Goal: Information Seeking & Learning: Learn about a topic

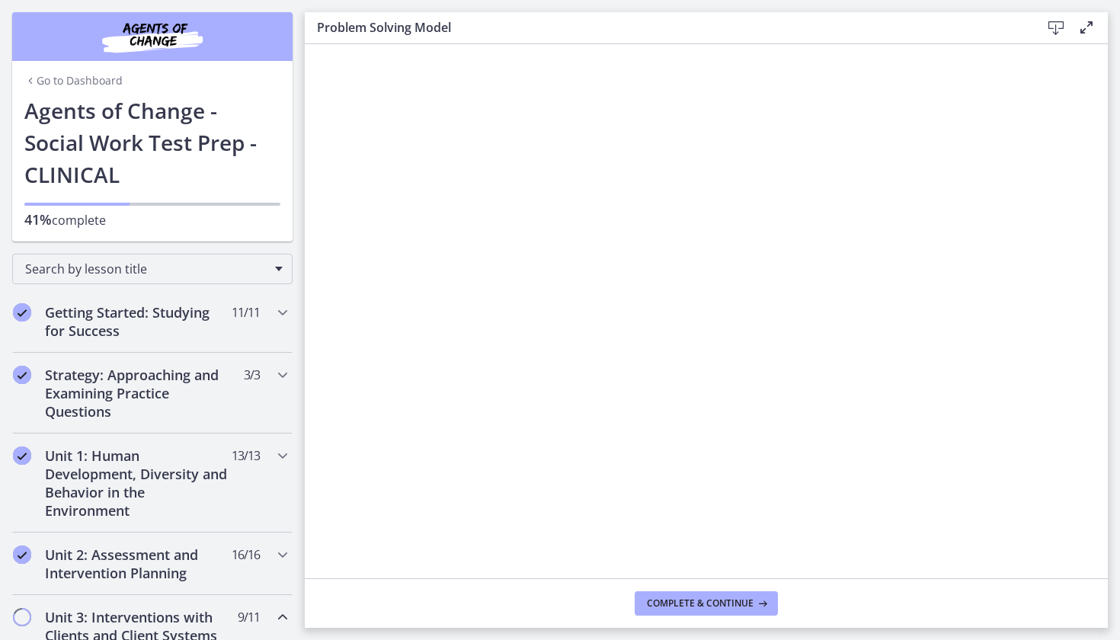
scroll to position [790, 0]
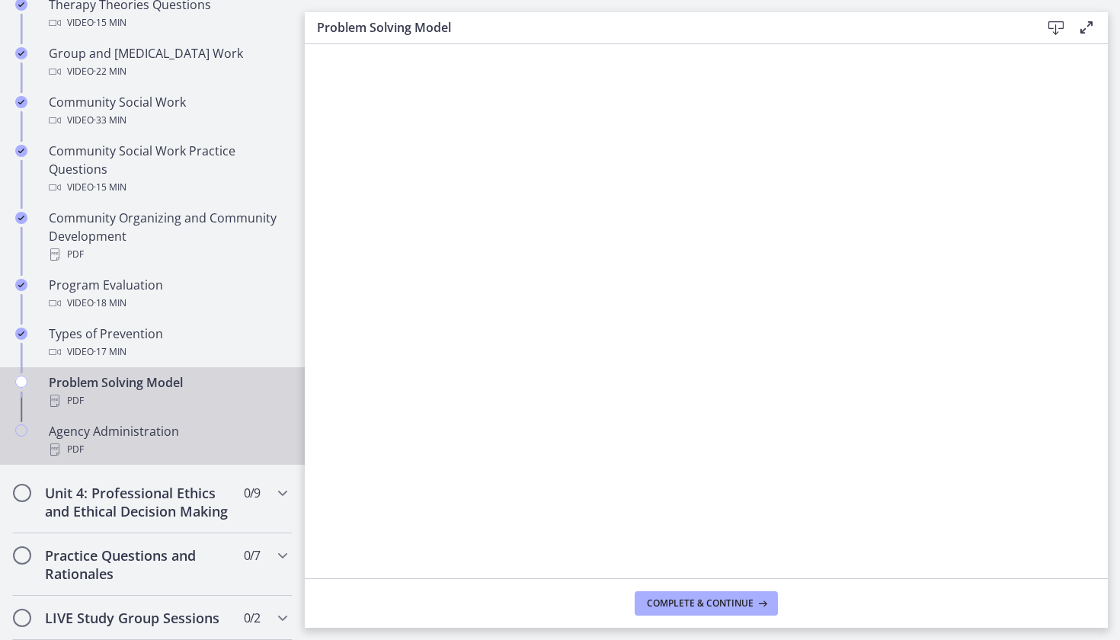
click at [189, 438] on div "Agency Administration PDF" at bounding box center [168, 440] width 238 height 37
click at [183, 397] on div "PDF" at bounding box center [168, 401] width 238 height 18
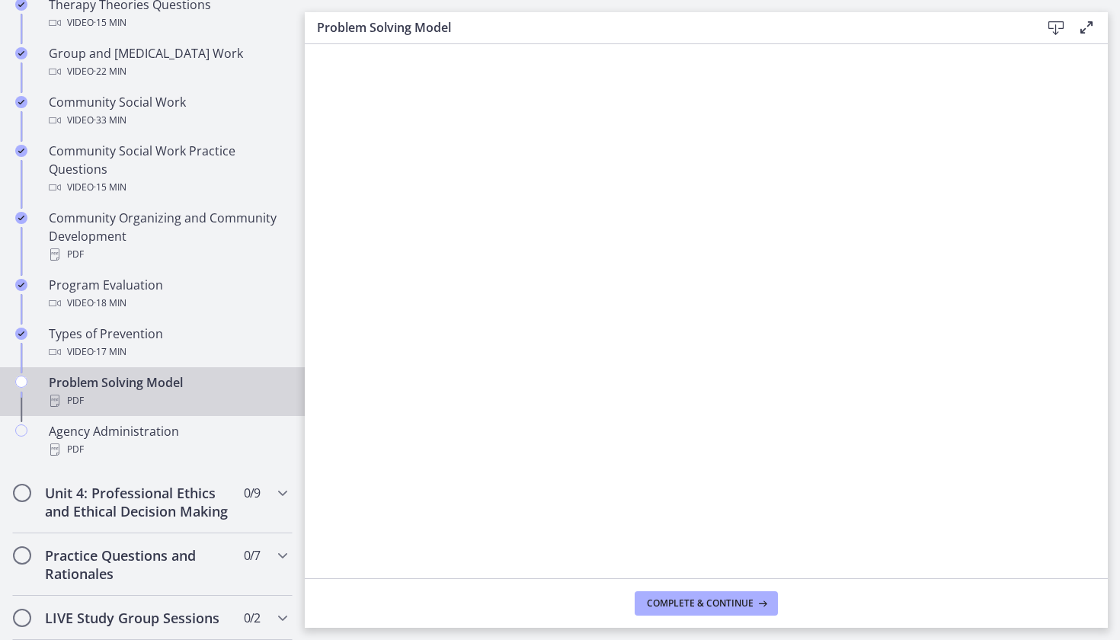
click at [1056, 32] on icon at bounding box center [1056, 28] width 18 height 18
click at [731, 608] on span "Complete & continue" at bounding box center [700, 603] width 107 height 12
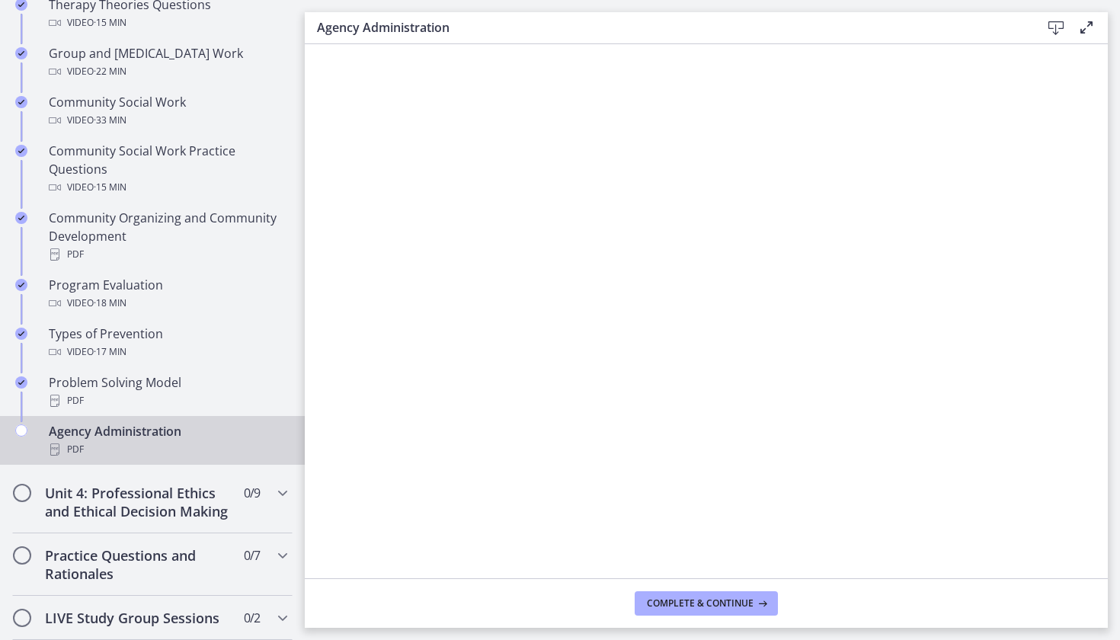
click at [1057, 34] on icon at bounding box center [1056, 28] width 18 height 18
click at [670, 609] on button "Complete & continue" at bounding box center [706, 603] width 143 height 24
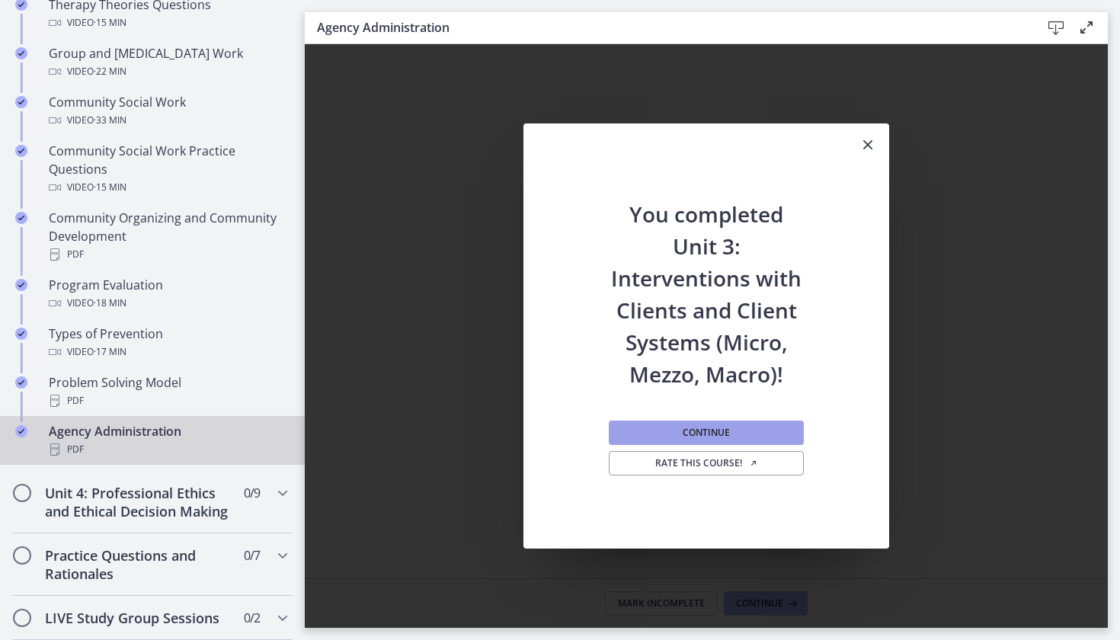
click at [725, 427] on span "Continue" at bounding box center [706, 433] width 47 height 12
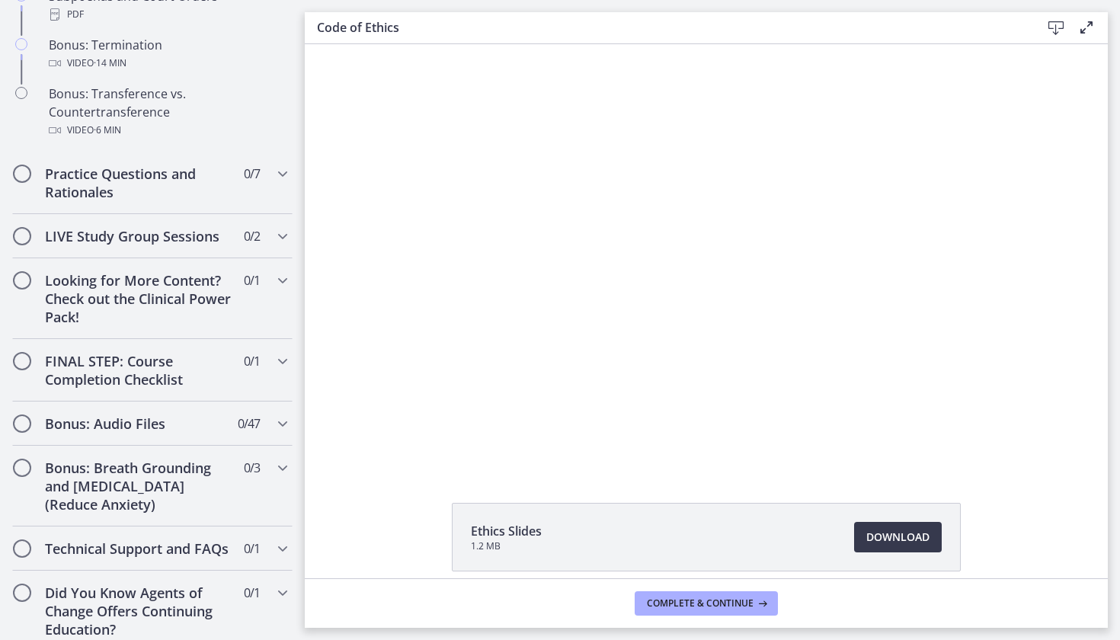
scroll to position [1122, 0]
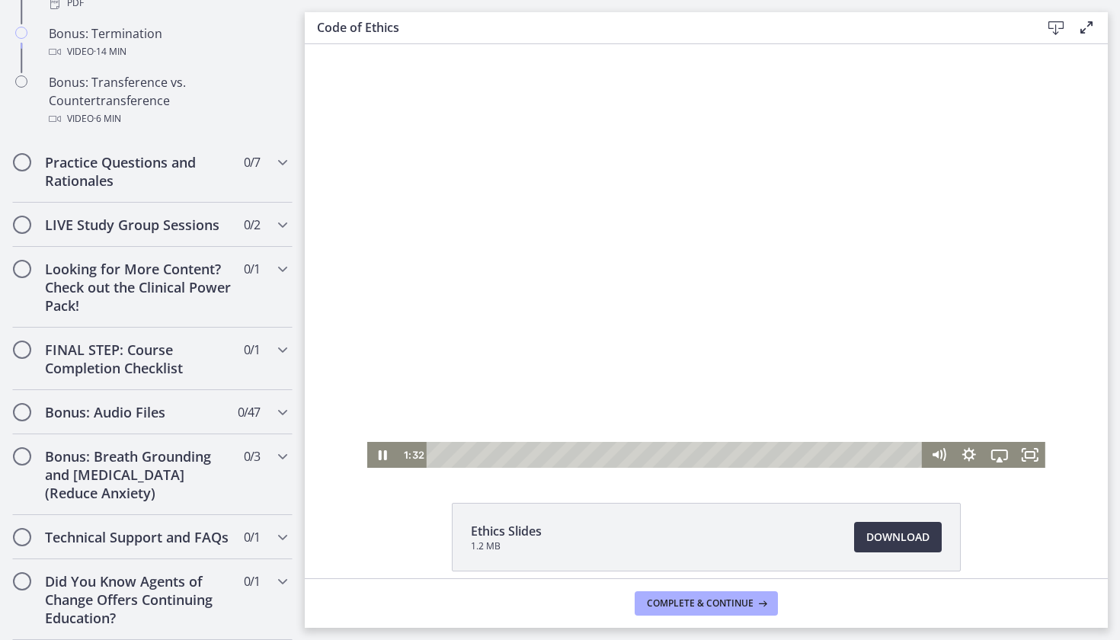
drag, startPoint x: 723, startPoint y: 382, endPoint x: 623, endPoint y: 385, distance: 99.8
click at [623, 385] on div at bounding box center [706, 256] width 678 height 424
click at [376, 460] on icon "Pause" at bounding box center [382, 455] width 37 height 31
click at [371, 453] on icon "Play Video" at bounding box center [384, 455] width 37 height 31
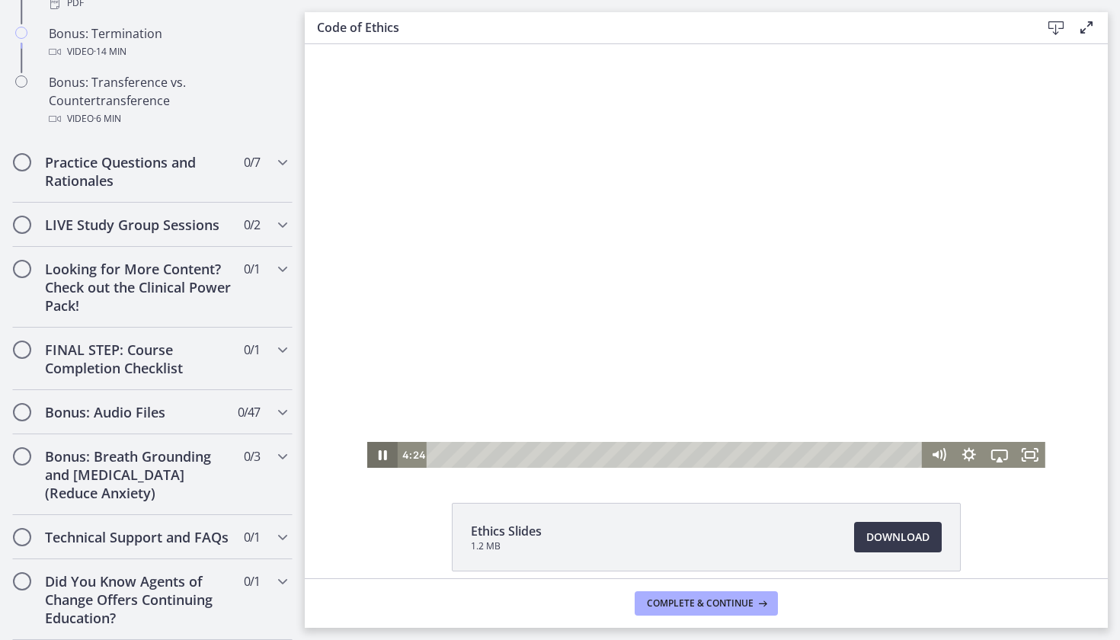
click at [371, 453] on icon "Pause" at bounding box center [382, 455] width 30 height 26
click at [371, 453] on icon "Play Video" at bounding box center [384, 455] width 30 height 26
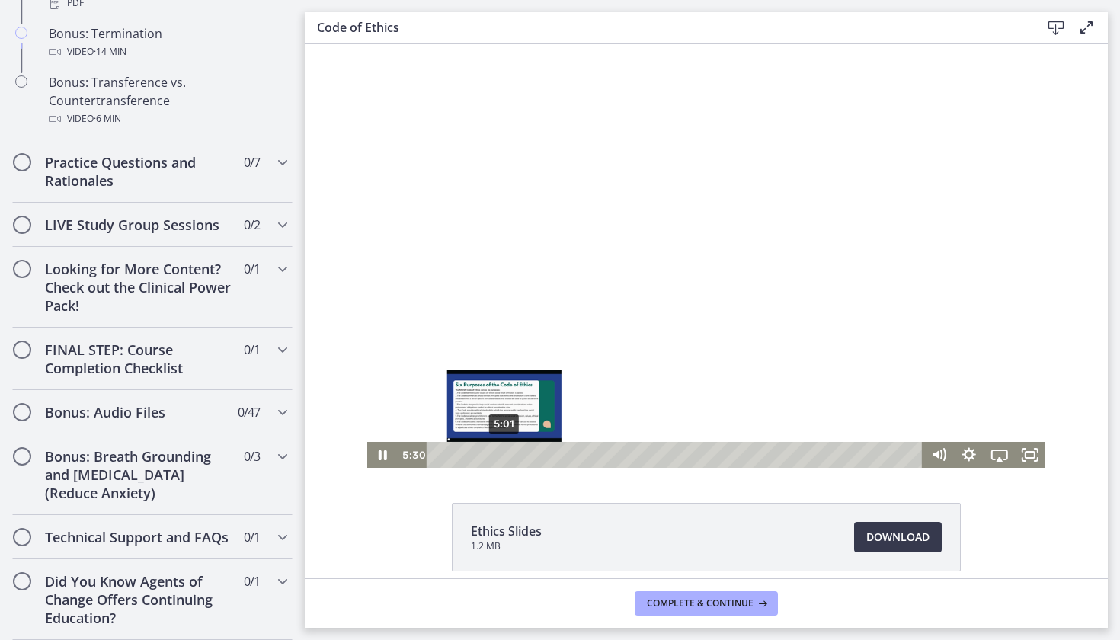
click at [498, 459] on div "5:01" at bounding box center [677, 455] width 478 height 26
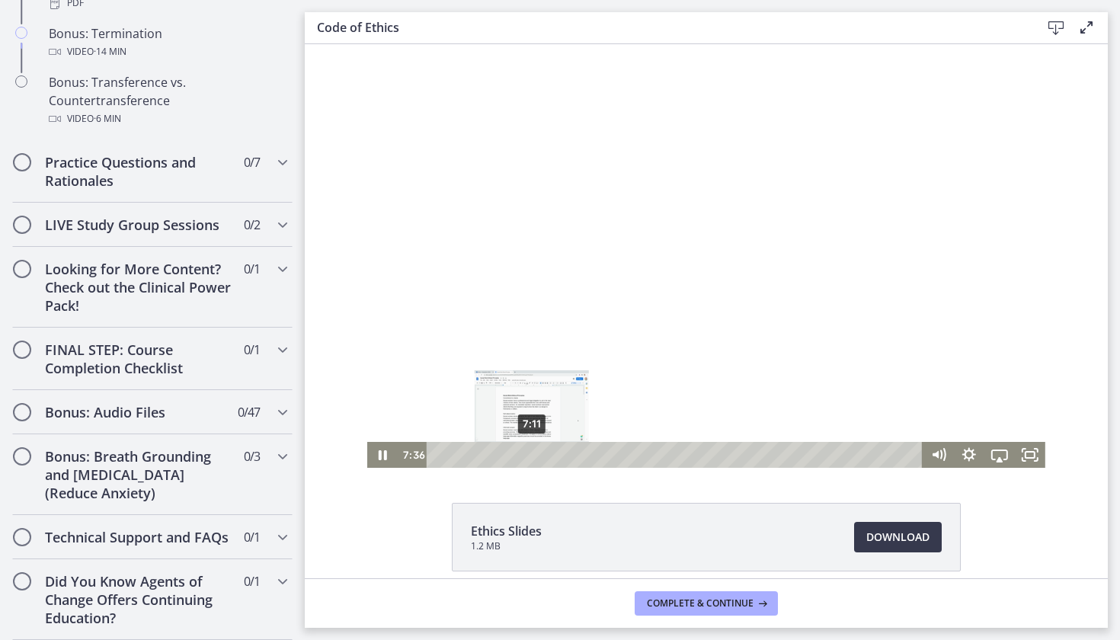
click at [526, 458] on div "7:11" at bounding box center [677, 455] width 478 height 26
click at [378, 459] on icon "Pause" at bounding box center [382, 455] width 37 height 31
click at [378, 459] on icon "Play Video" at bounding box center [384, 455] width 30 height 26
click at [378, 459] on icon "Pause" at bounding box center [382, 455] width 37 height 31
click at [372, 452] on icon "Play Video" at bounding box center [384, 455] width 30 height 26
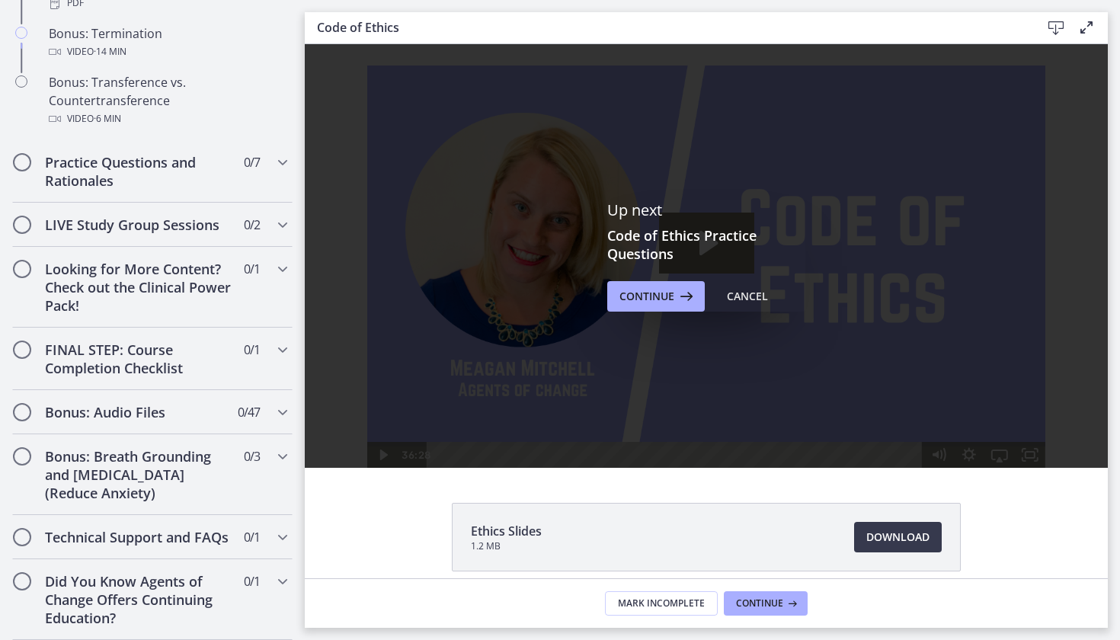
scroll to position [0, 0]
click at [637, 292] on span "Continue" at bounding box center [646, 296] width 55 height 18
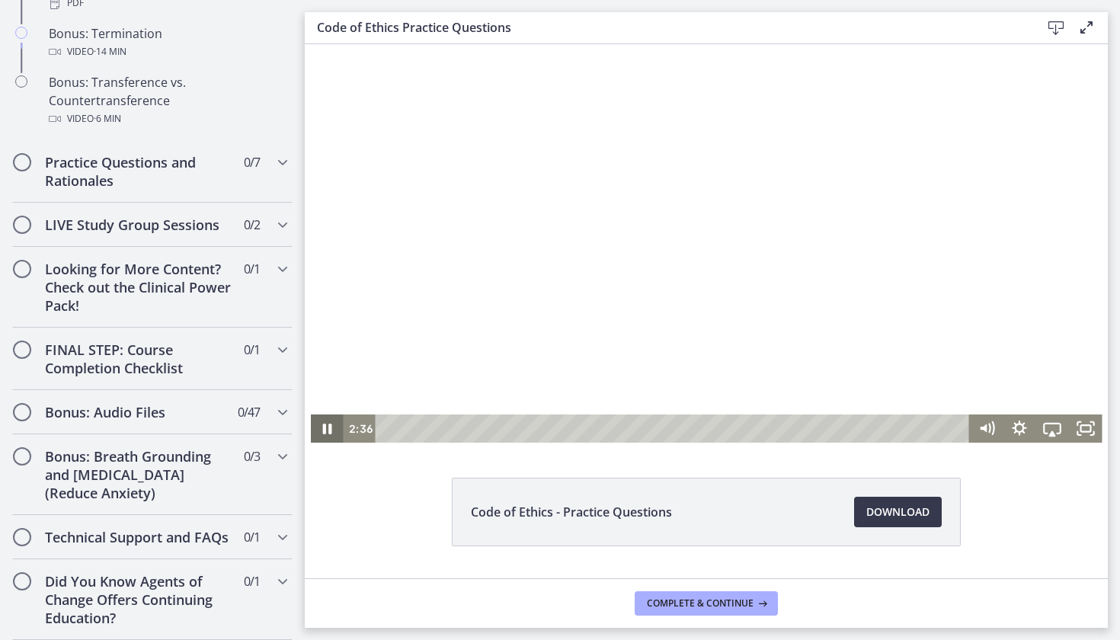
click at [325, 430] on icon "Pause" at bounding box center [327, 429] width 9 height 11
click at [325, 430] on icon "Play Video" at bounding box center [329, 428] width 40 height 34
click at [325, 430] on icon "Pause" at bounding box center [327, 429] width 11 height 13
click at [325, 430] on icon "Play Video" at bounding box center [329, 428] width 40 height 34
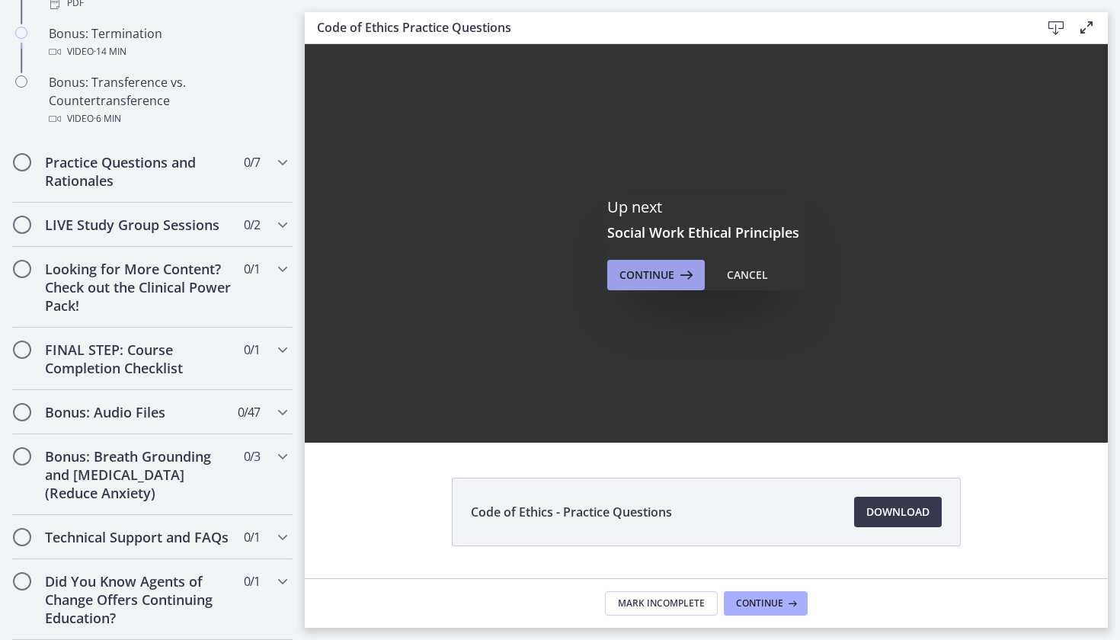
click at [655, 289] on button "Continue" at bounding box center [656, 275] width 98 height 30
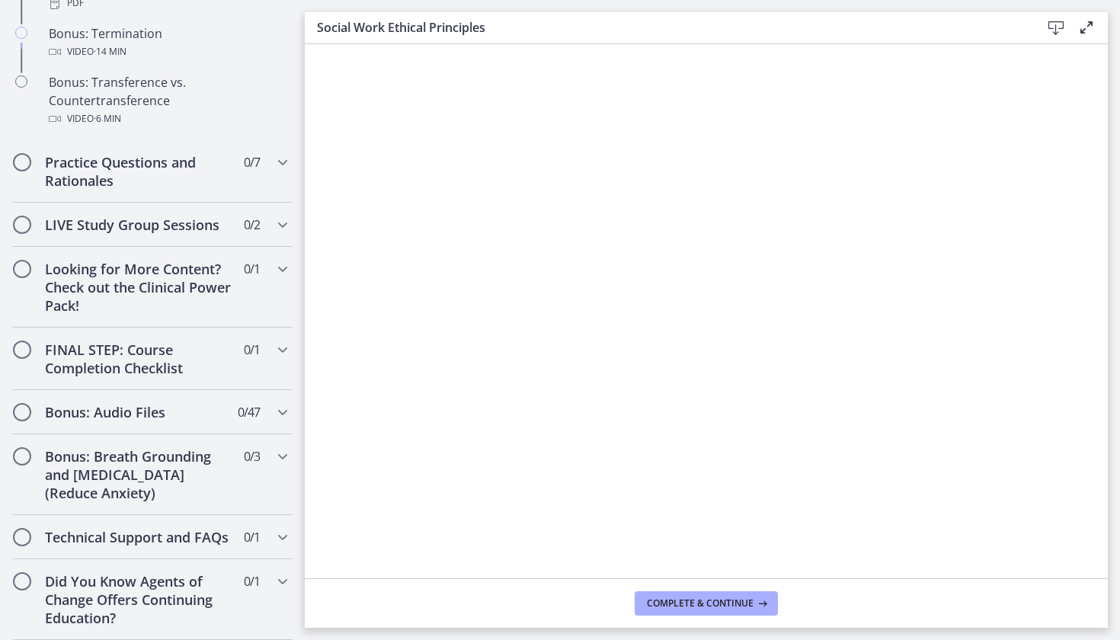
click at [1060, 31] on icon at bounding box center [1056, 28] width 18 height 18
click at [696, 605] on span "Complete & continue" at bounding box center [700, 603] width 107 height 12
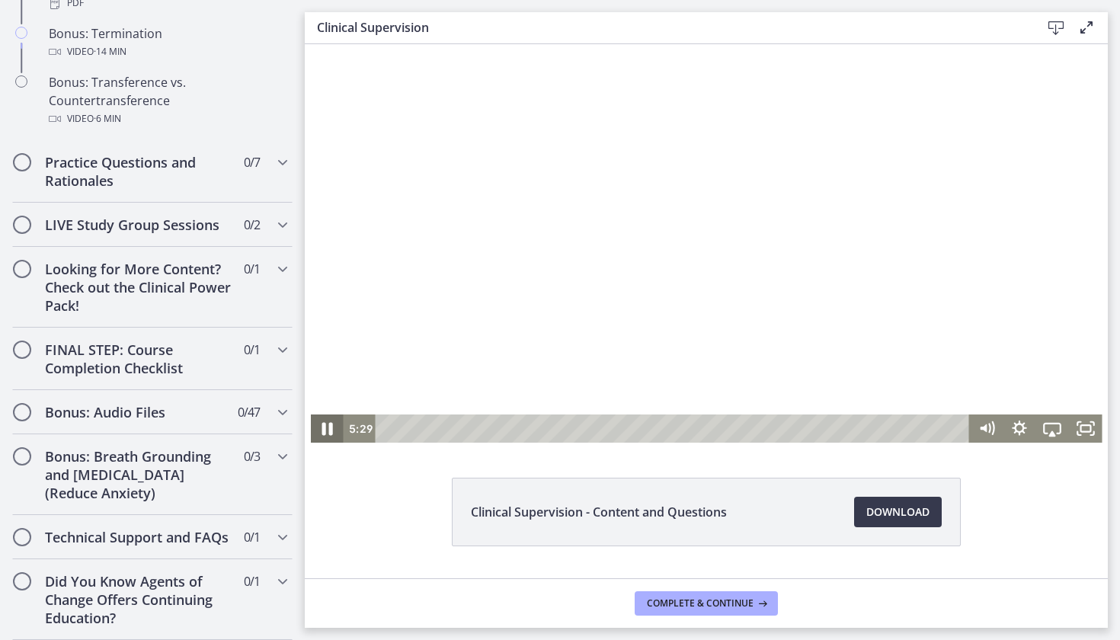
click at [322, 433] on icon "Pause" at bounding box center [327, 429] width 11 height 13
click at [324, 433] on icon "Play Video" at bounding box center [329, 428] width 10 height 14
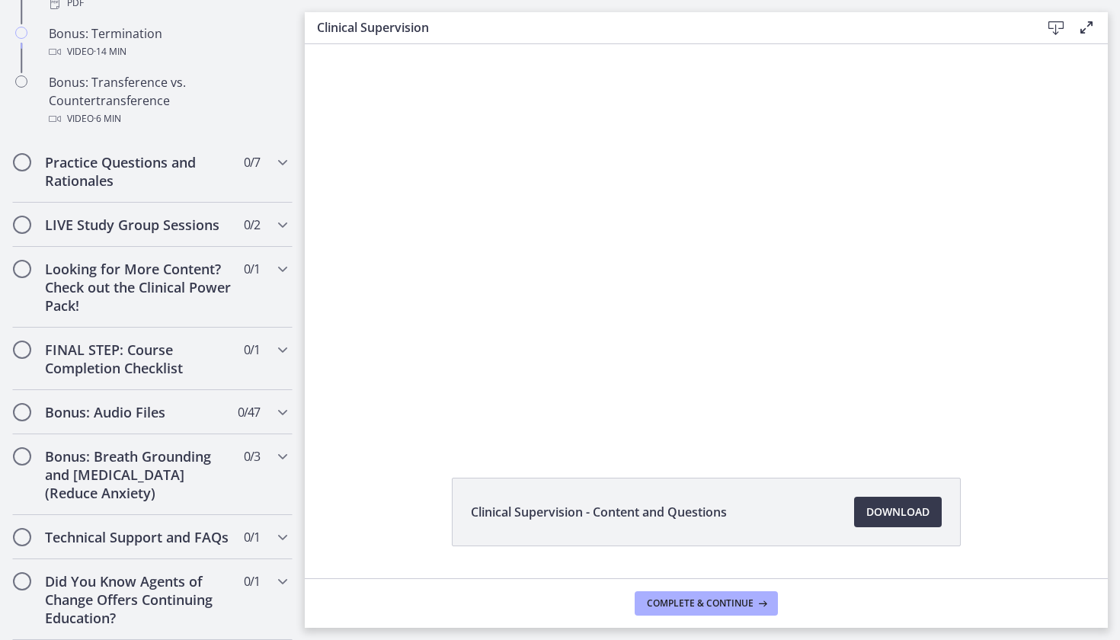
scroll to position [858, 0]
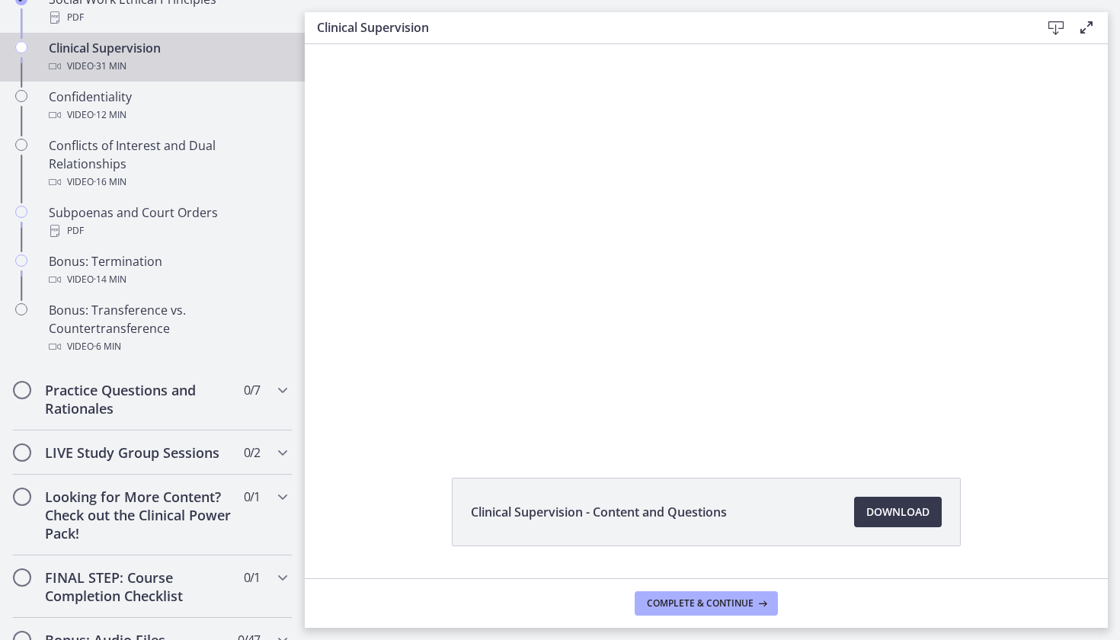
click at [321, 428] on button "Pause" at bounding box center [327, 428] width 33 height 28
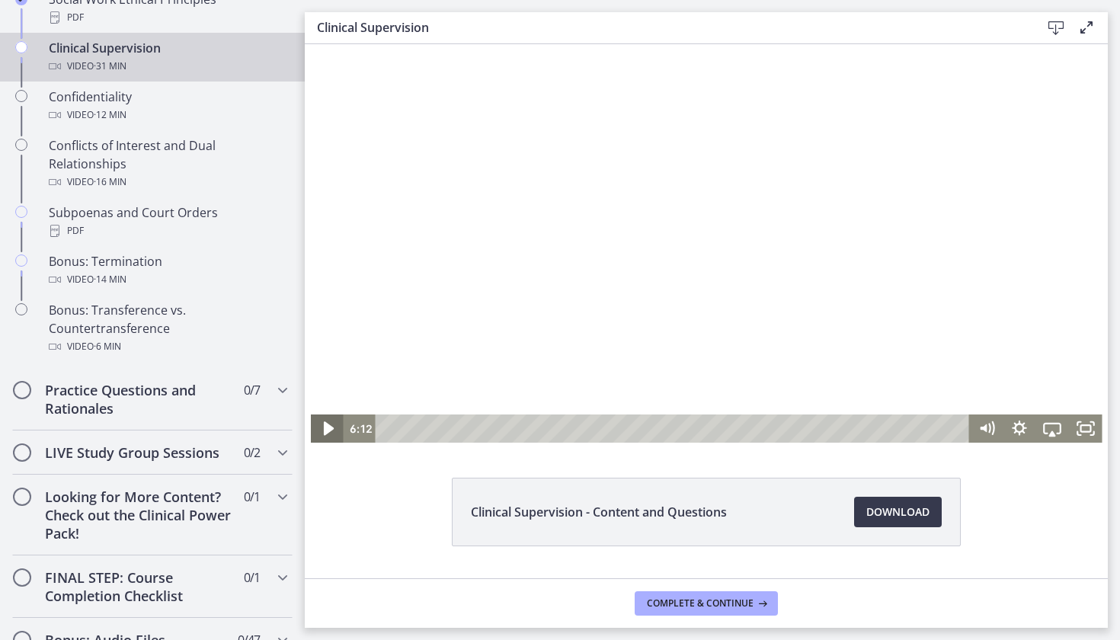
click at [330, 430] on icon "Play Video" at bounding box center [329, 428] width 40 height 34
click at [323, 426] on icon "Pause" at bounding box center [327, 429] width 9 height 11
click at [324, 426] on icon "Play Video" at bounding box center [329, 428] width 10 height 14
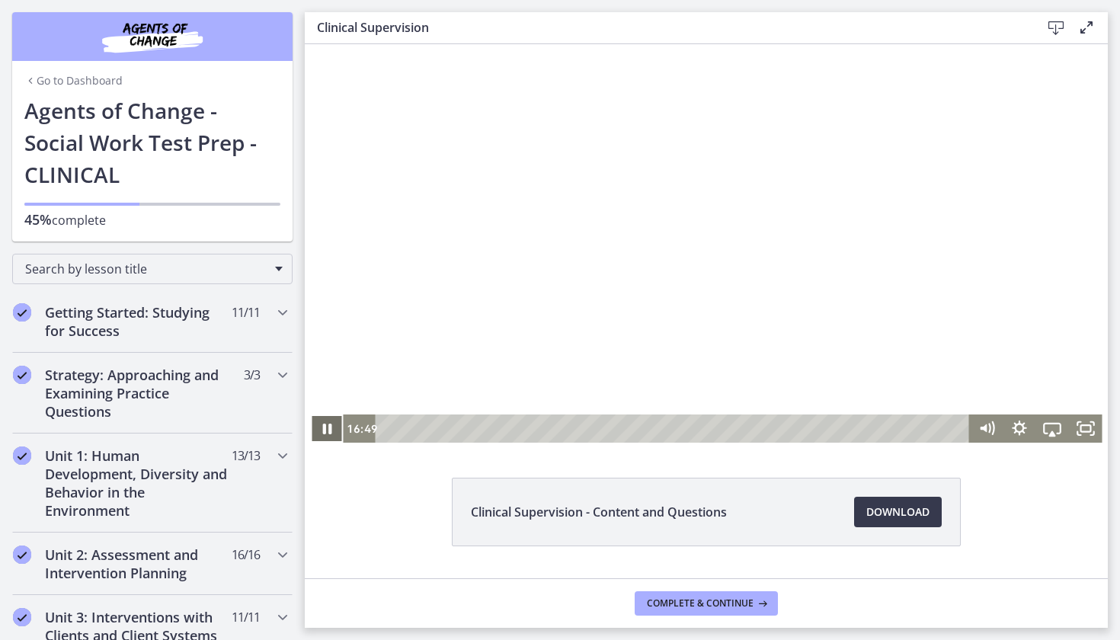
scroll to position [858, 0]
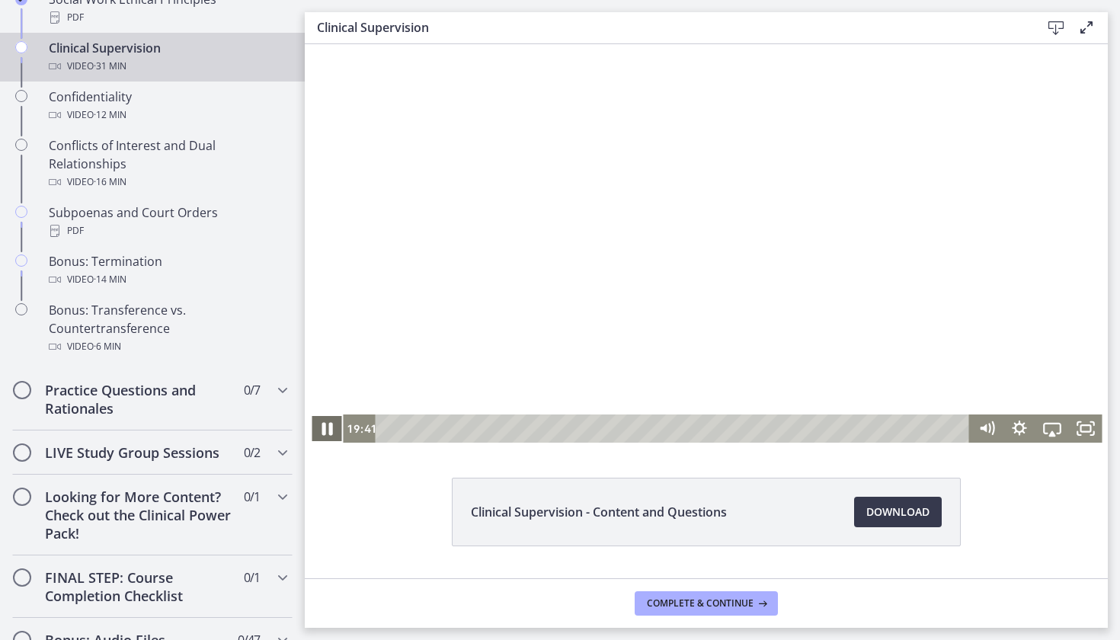
click at [327, 422] on icon "Pause" at bounding box center [327, 428] width 40 height 34
click at [327, 422] on icon "Play Video" at bounding box center [328, 428] width 33 height 28
click at [327, 422] on icon "Pause" at bounding box center [326, 428] width 33 height 28
